Goal: Information Seeking & Learning: Learn about a topic

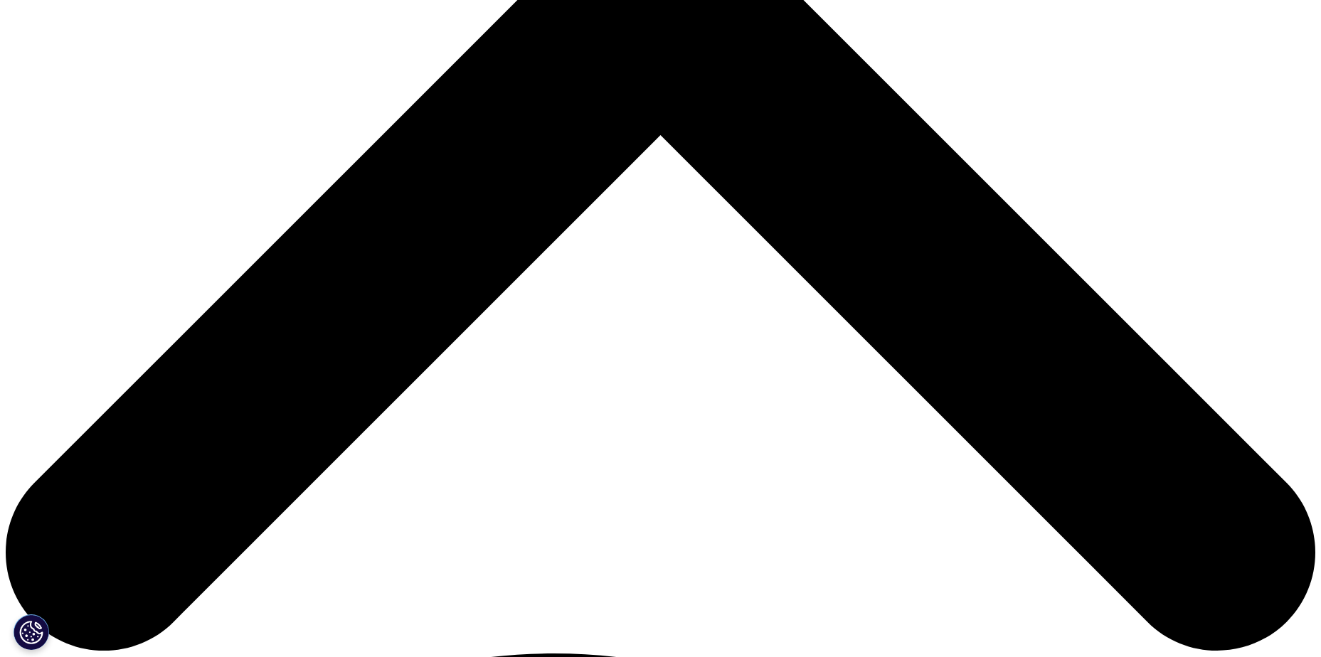
scroll to position [711, 0]
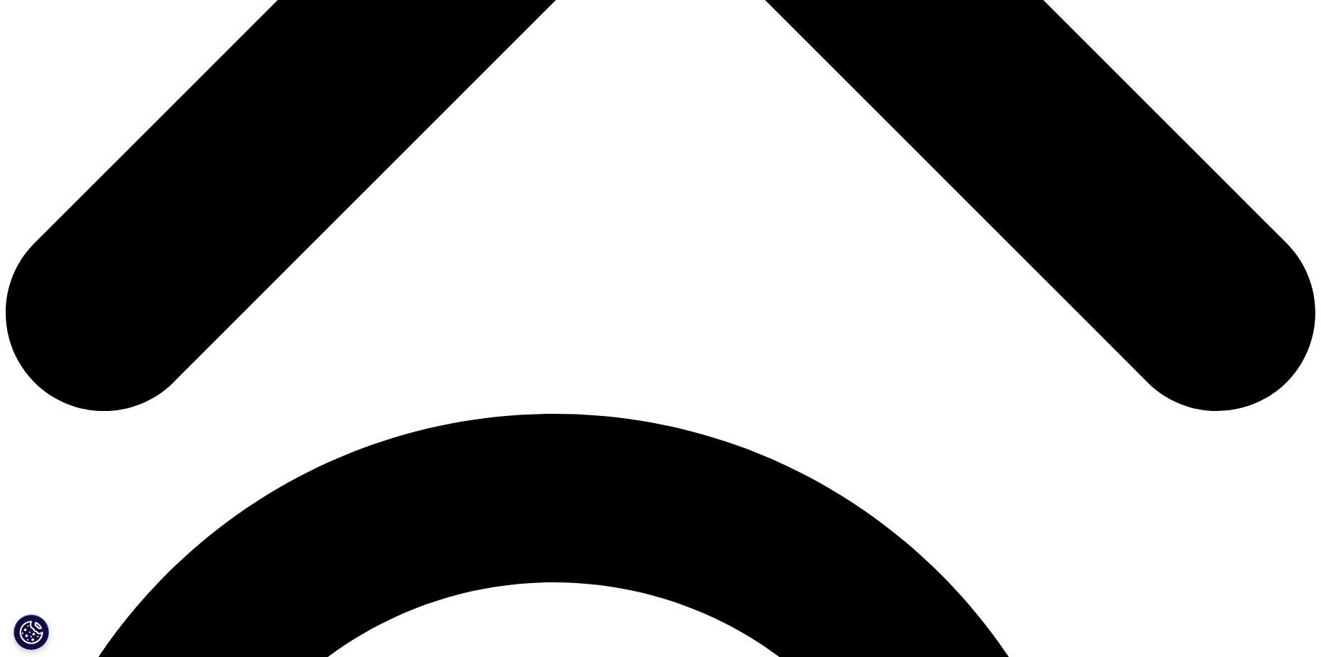
scroll to position [925, 0]
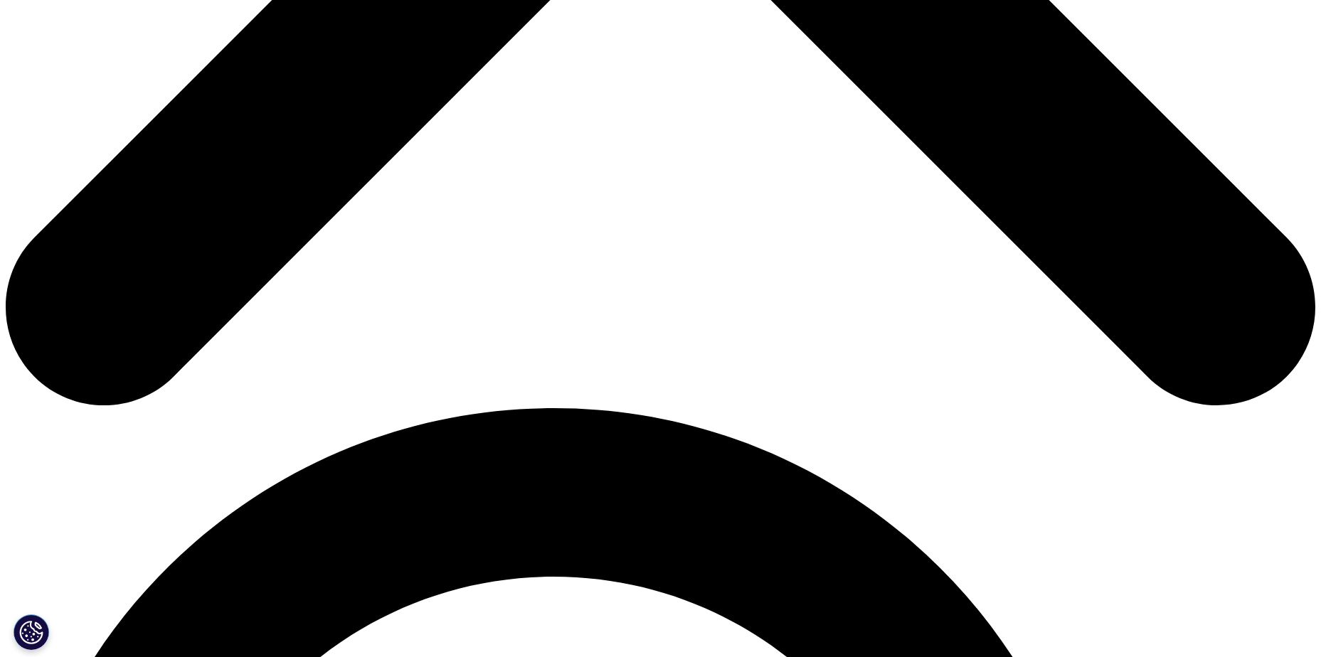
drag, startPoint x: 470, startPoint y: 393, endPoint x: 503, endPoint y: 393, distance: 32.7
drag, startPoint x: 510, startPoint y: 391, endPoint x: 1089, endPoint y: 336, distance: 581.5
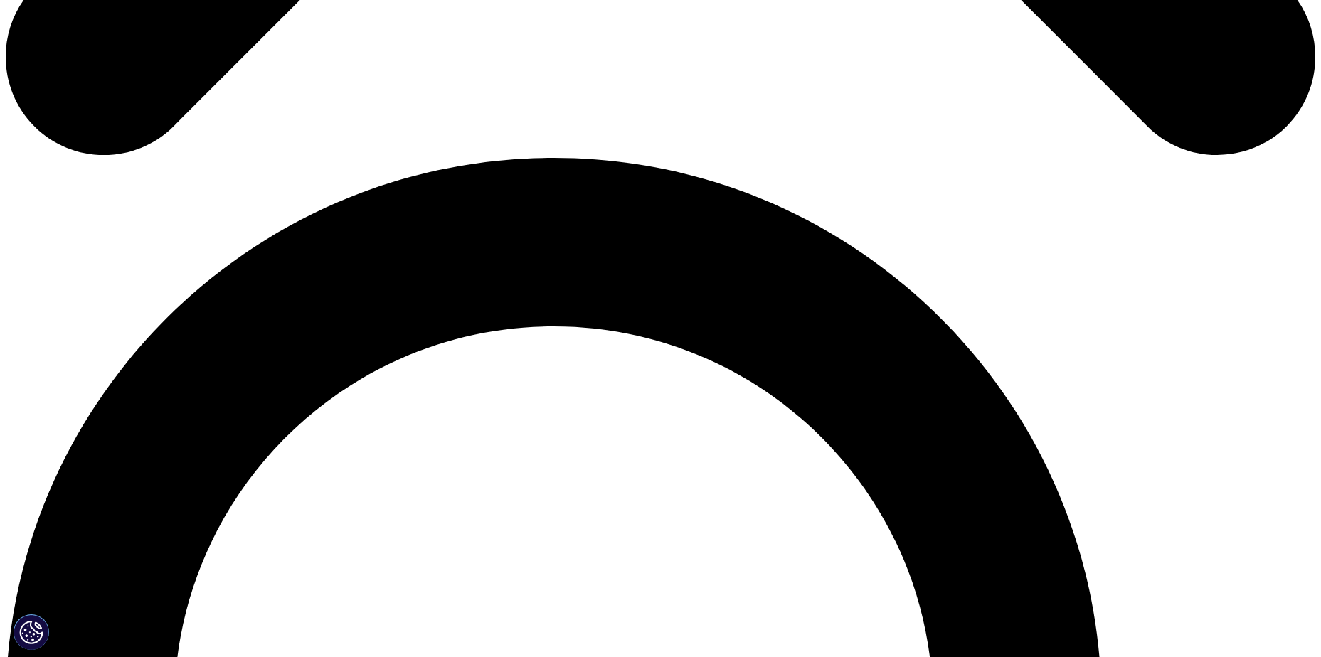
scroll to position [1209, 0]
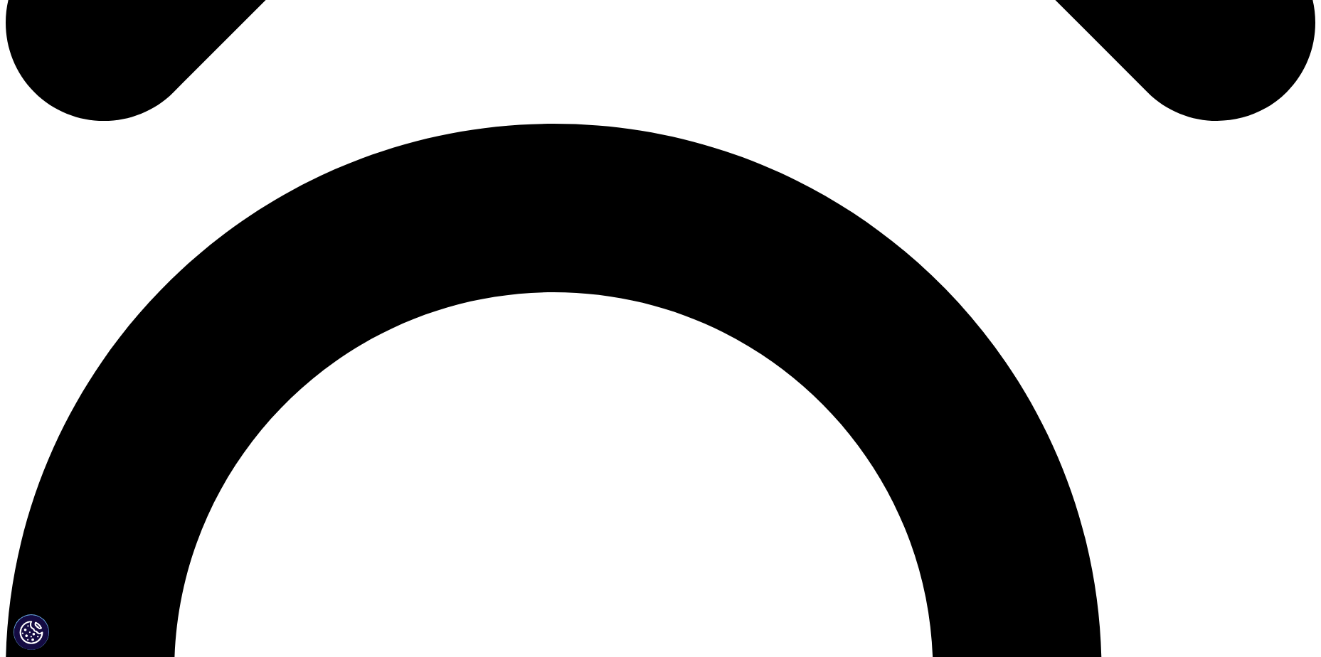
drag, startPoint x: 390, startPoint y: 218, endPoint x: 777, endPoint y: 223, distance: 387.0
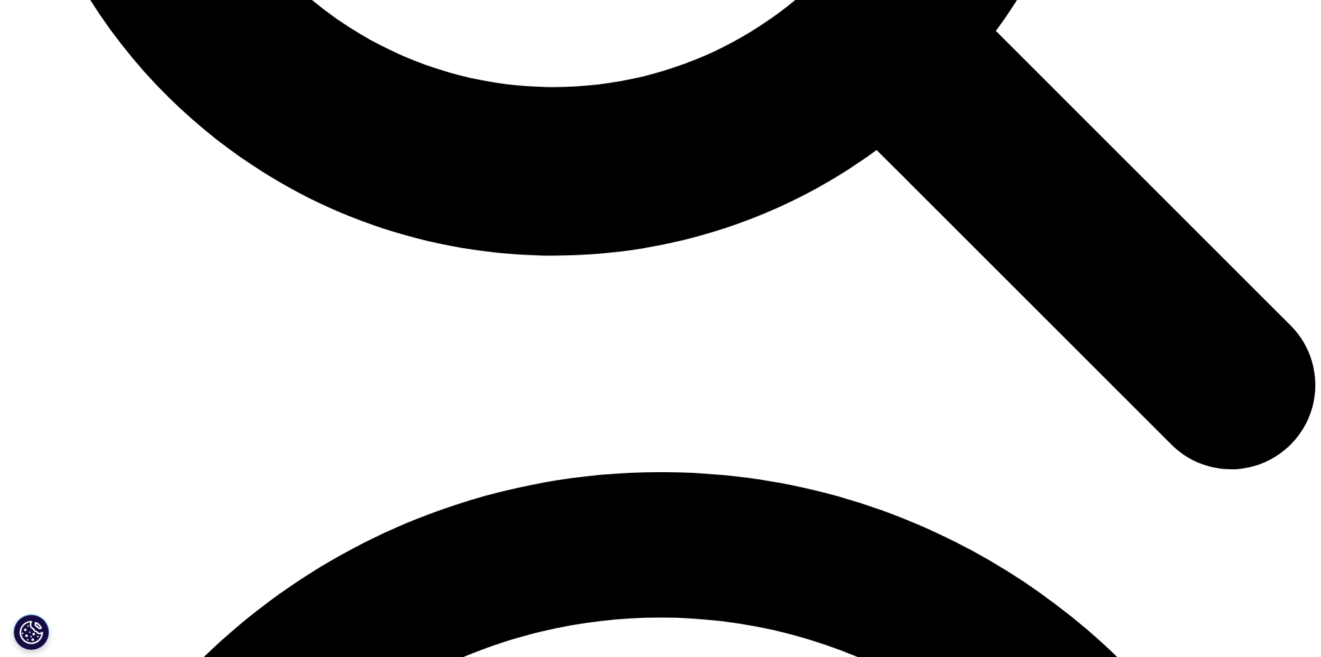
scroll to position [2250, 0]
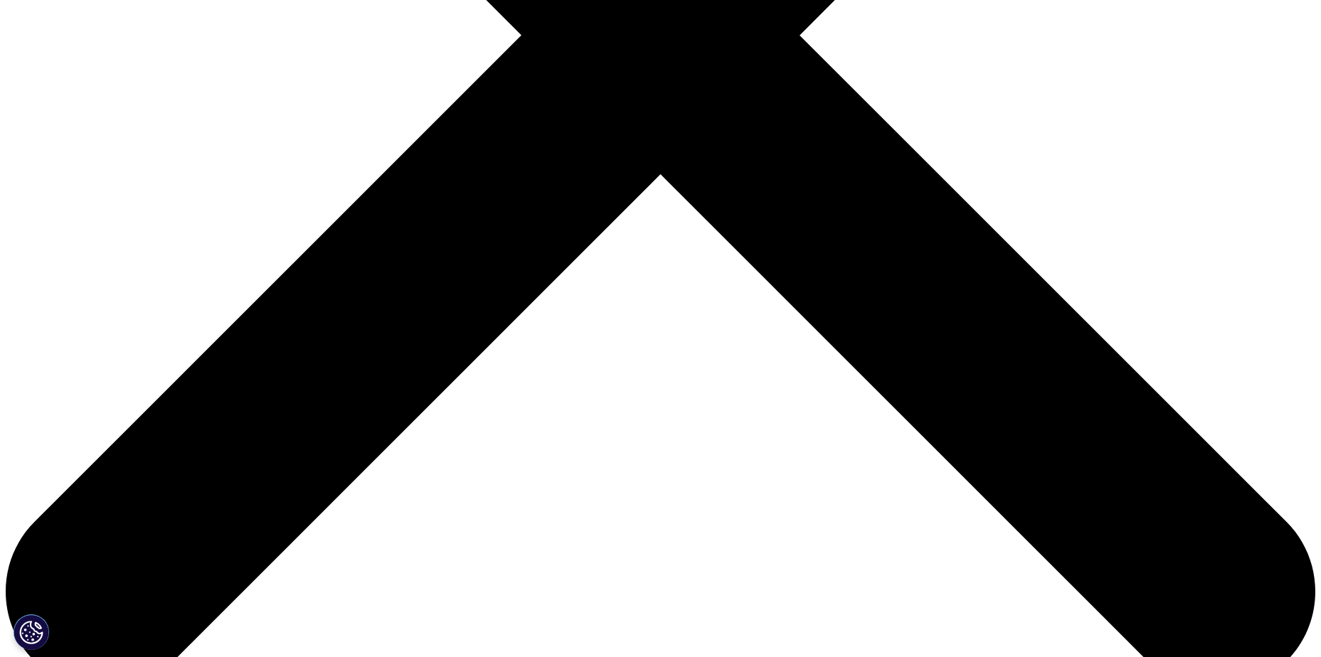
scroll to position [854, 0]
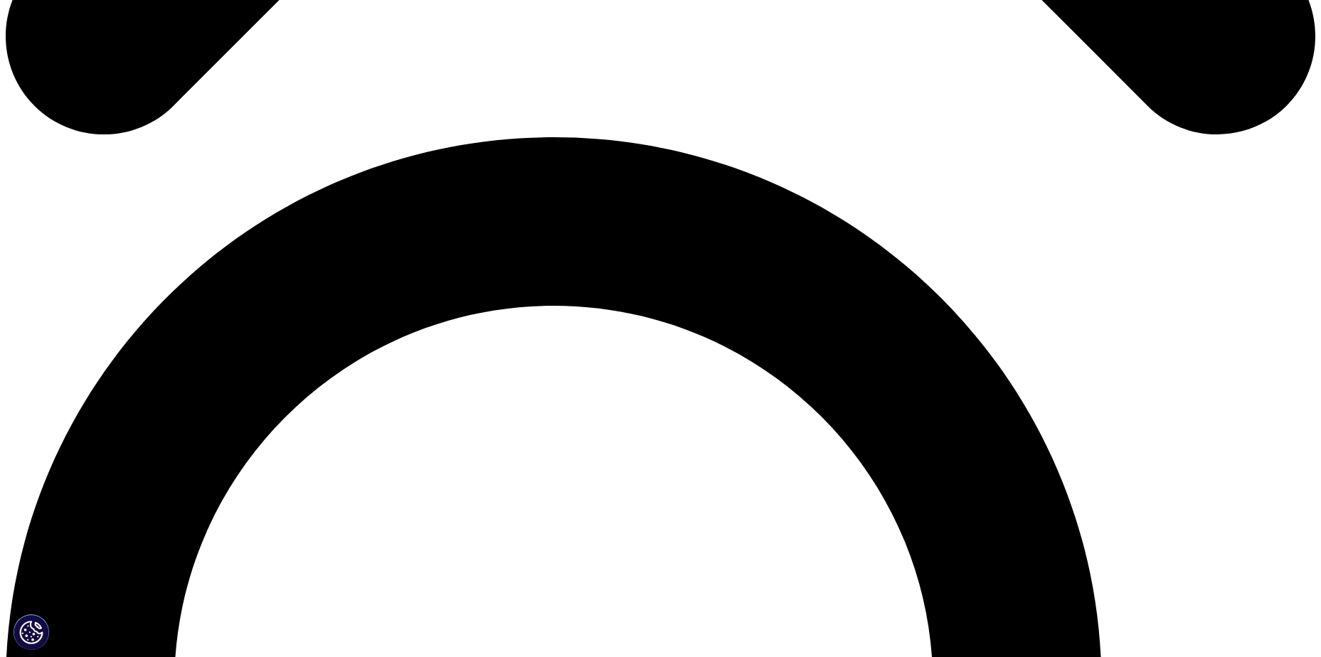
scroll to position [1203, 0]
